Goal: Check status: Check status

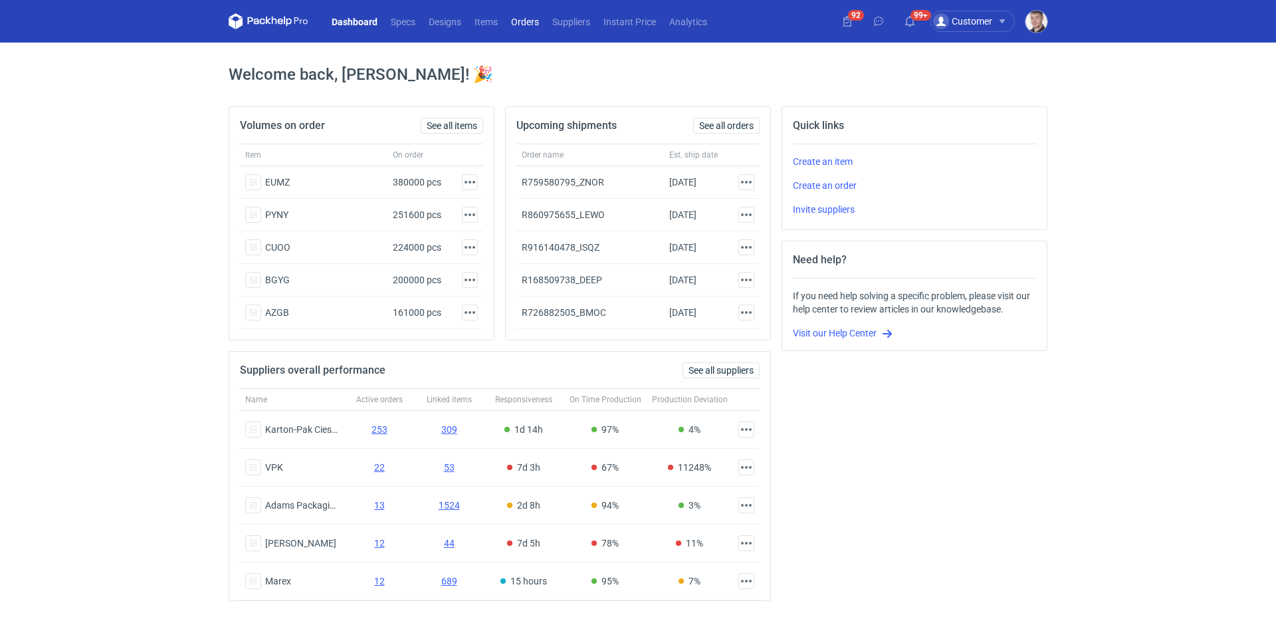
click at [537, 23] on link "Orders" at bounding box center [524, 21] width 41 height 16
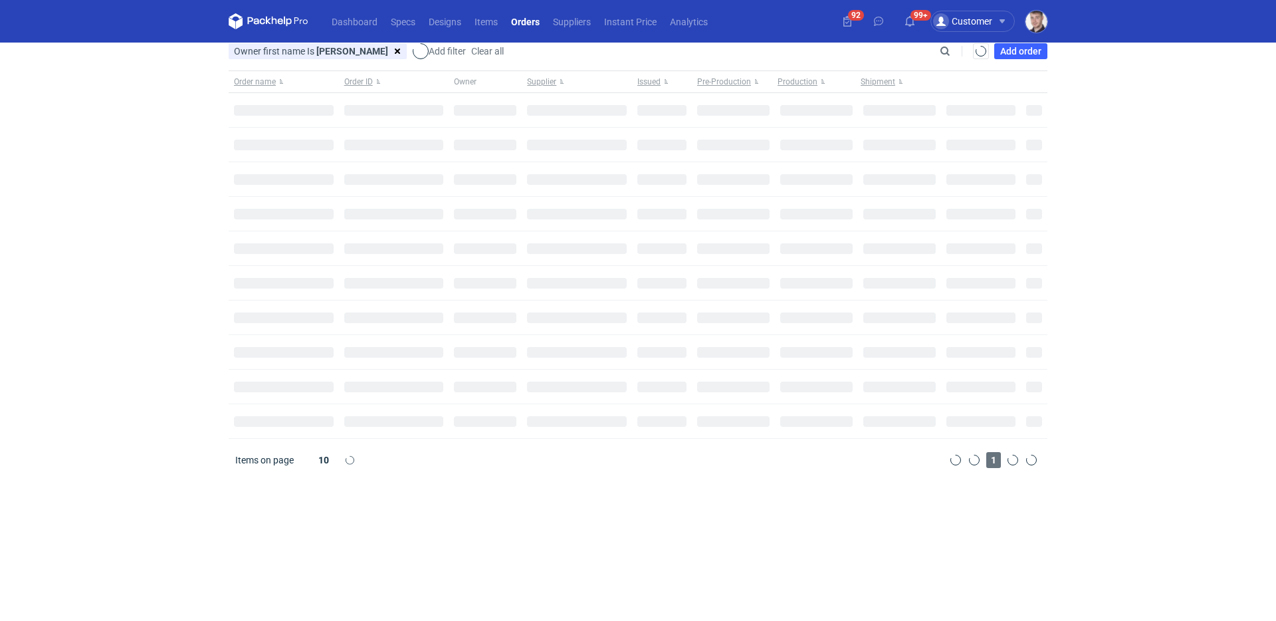
type input "[PERSON_NAME]"
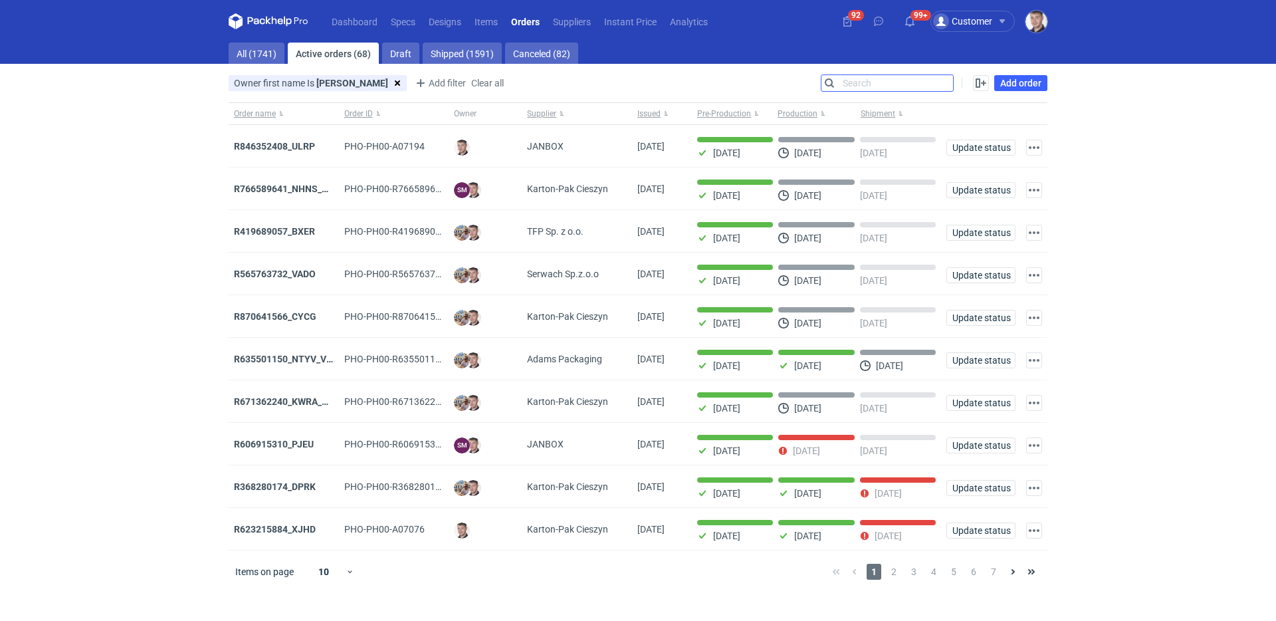
click at [945, 82] on input "Search" at bounding box center [887, 83] width 132 height 16
click at [261, 50] on link "All (1741)" at bounding box center [257, 53] width 56 height 21
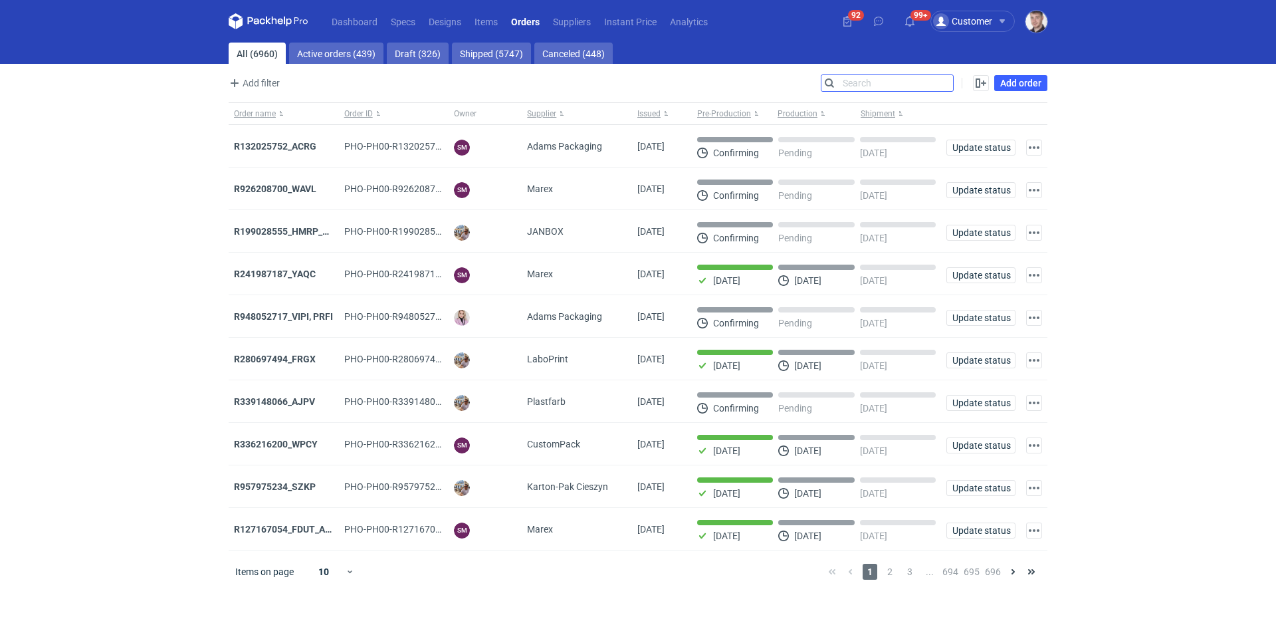
click at [943, 81] on input "Search" at bounding box center [887, 83] width 132 height 16
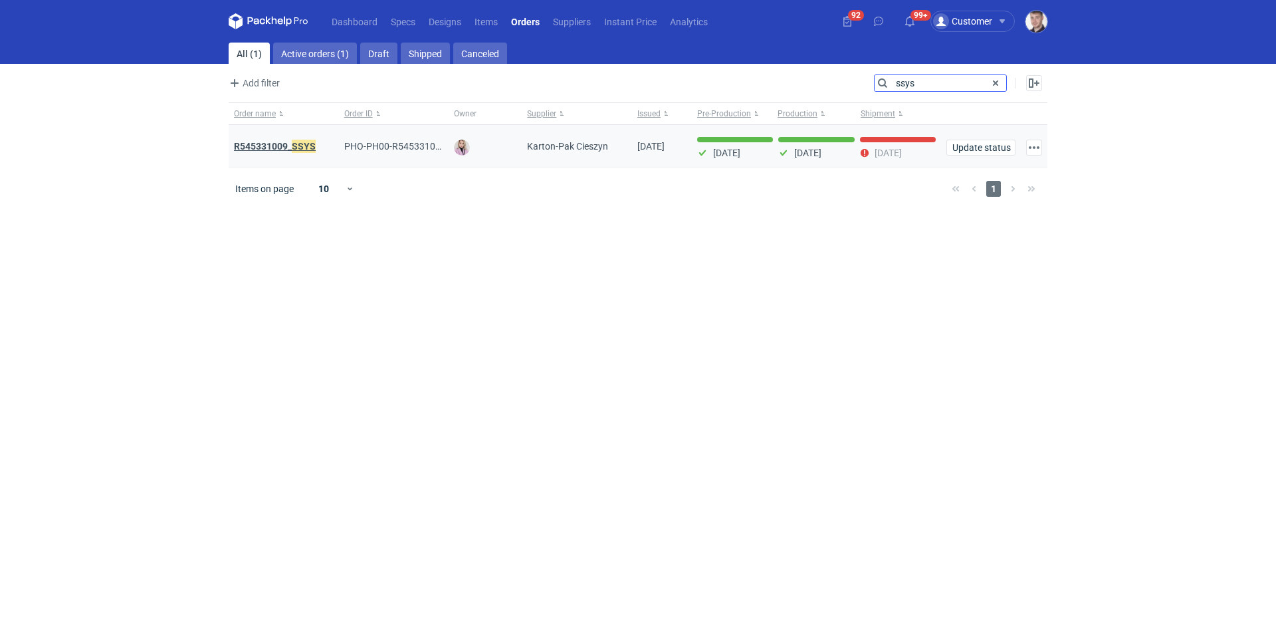
type input "ssys"
click at [268, 141] on strong "R545331009_ SSYS" at bounding box center [275, 146] width 82 height 15
